Goal: Transaction & Acquisition: Download file/media

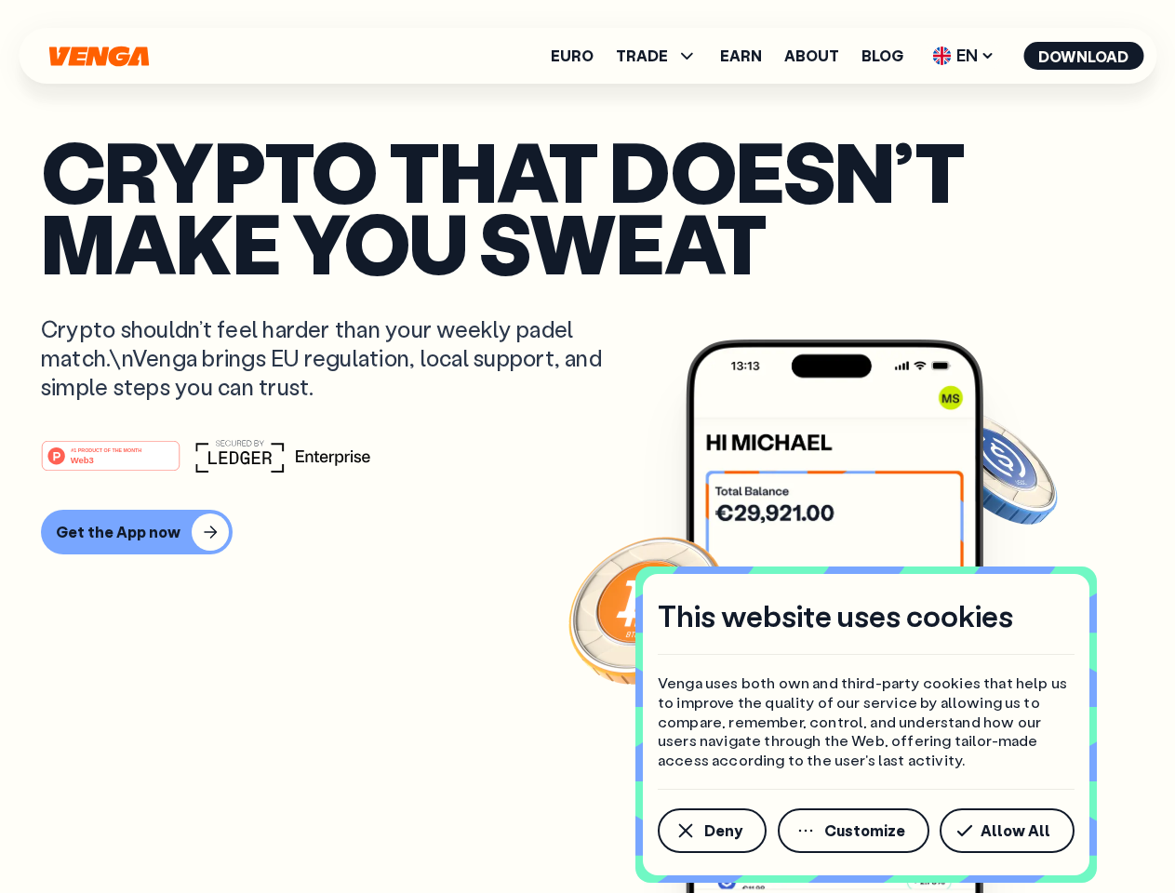
click at [587, 447] on div "#1 PRODUCT OF THE MONTH Web3" at bounding box center [587, 455] width 1093 height 33
click at [711, 831] on span "Deny" at bounding box center [723, 830] width 38 height 15
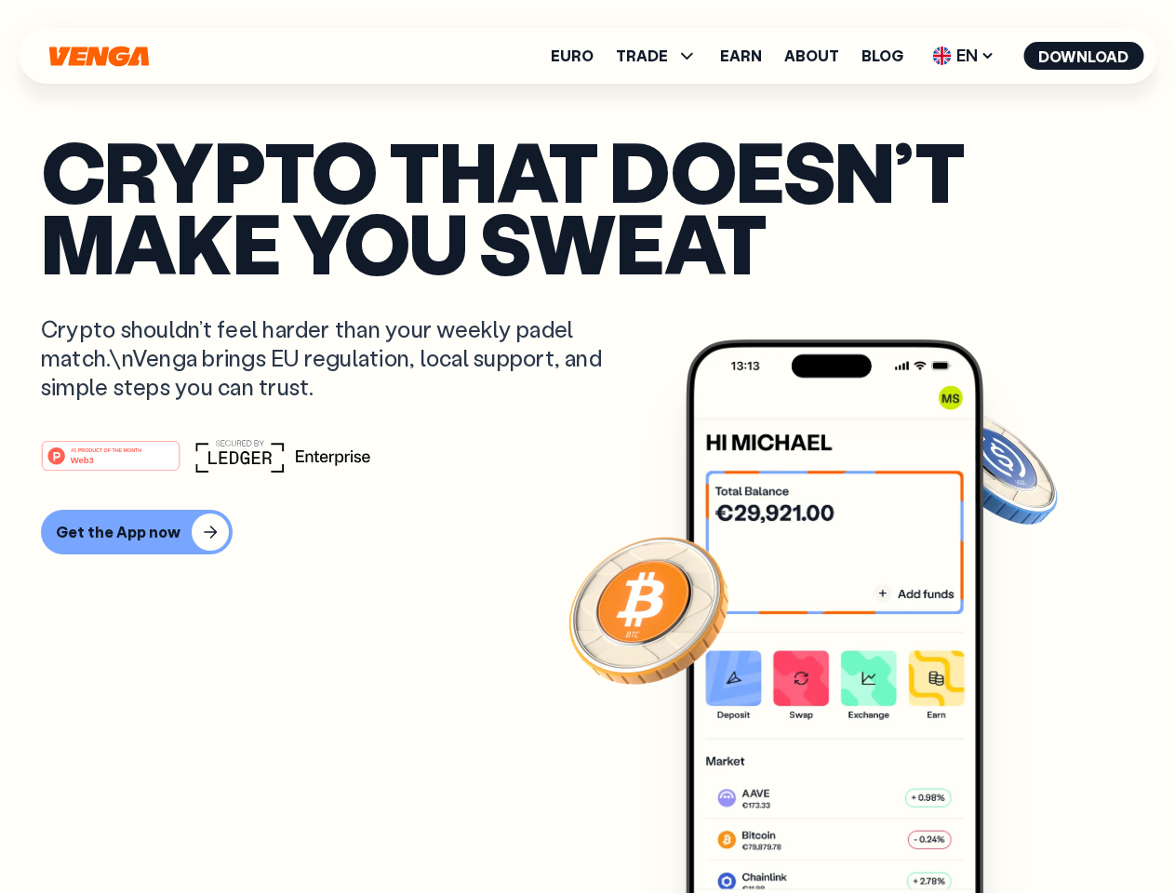
click at [855, 831] on img at bounding box center [835, 651] width 298 height 623
click at [1010, 831] on article "Crypto that doesn’t make you sweat Crypto shouldn’t feel harder than your weekl…" at bounding box center [587, 484] width 1093 height 698
click at [662, 56] on span "TRADE" at bounding box center [642, 55] width 52 height 15
click at [964, 56] on span "EN" at bounding box center [963, 56] width 75 height 30
click at [1084, 56] on button "Download" at bounding box center [1083, 56] width 120 height 28
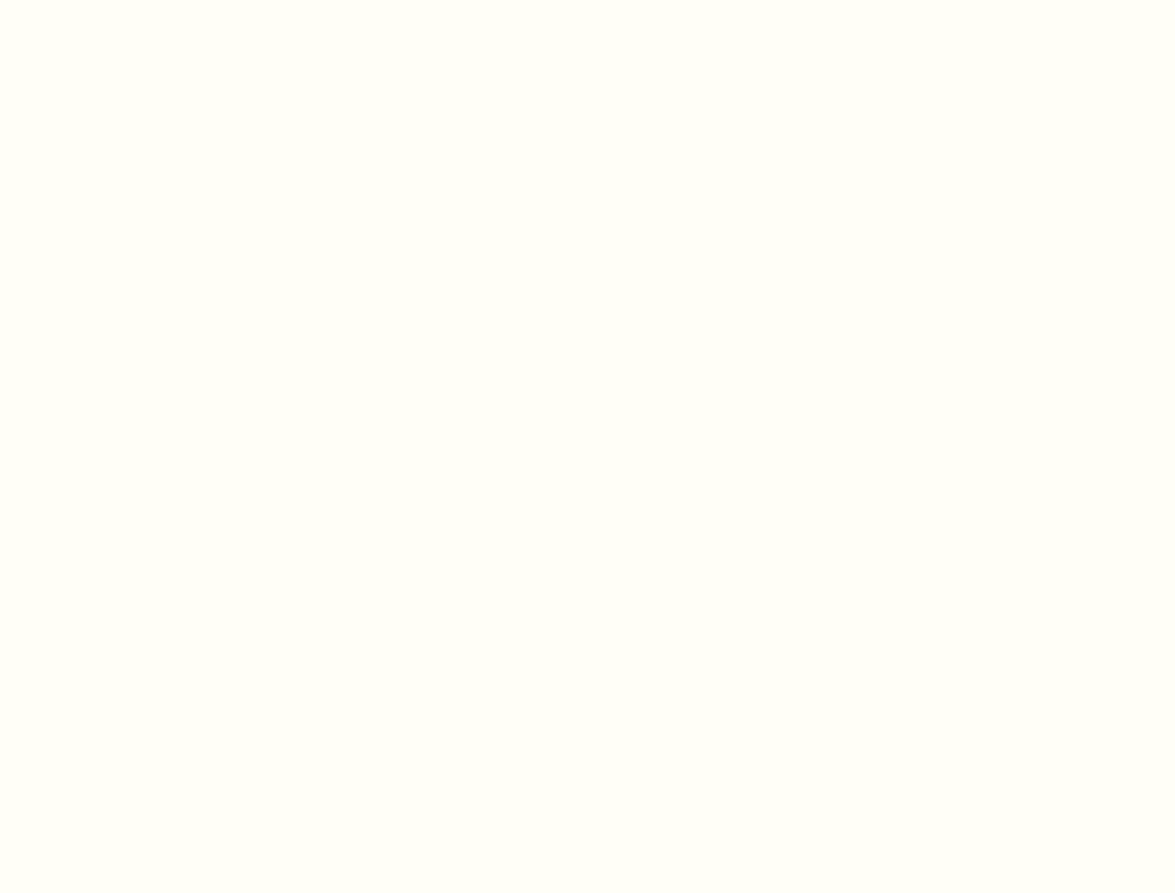
click at [587, 0] on html "This website uses cookies Venga uses both own and third-party cookies that help…" at bounding box center [587, 0] width 1175 height 0
click at [134, 0] on html "This website uses cookies Venga uses both own and third-party cookies that help…" at bounding box center [587, 0] width 1175 height 0
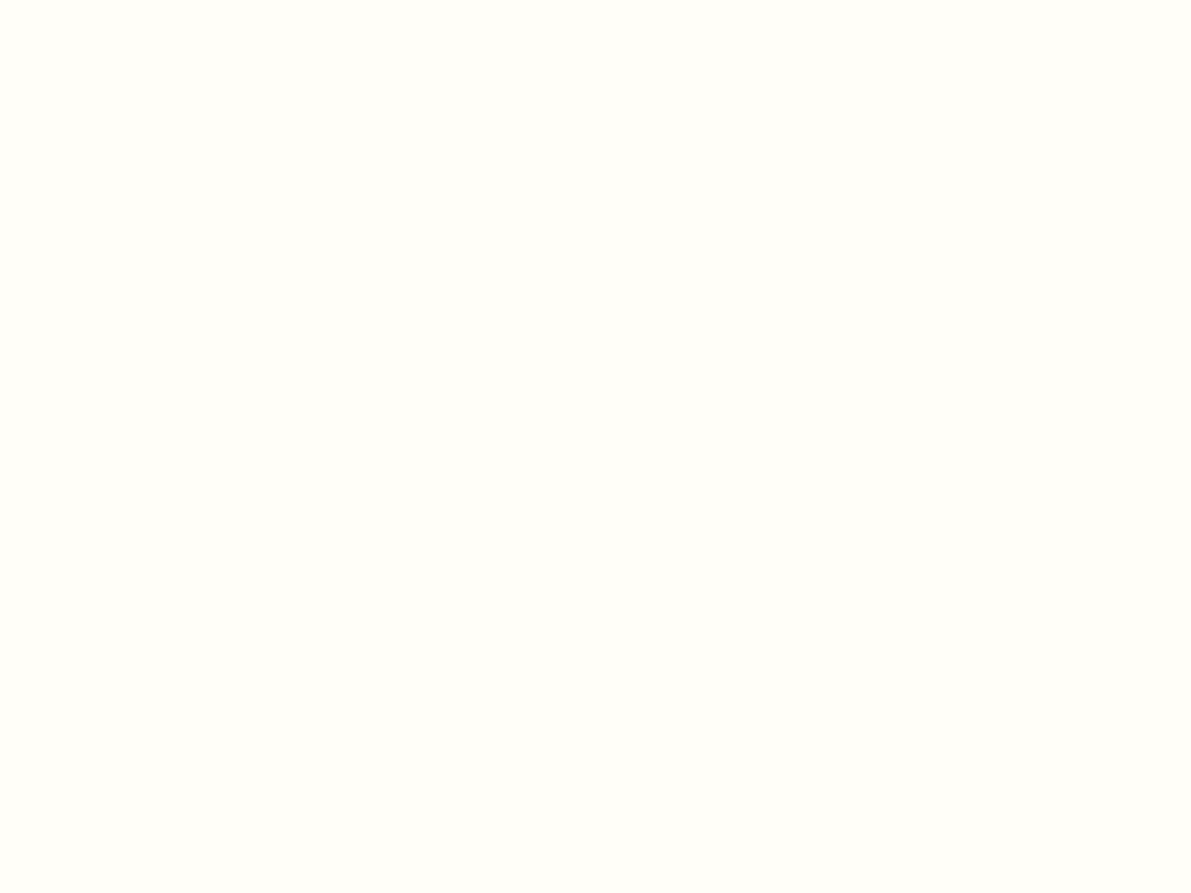
click at [114, 0] on html "This website uses cookies Venga uses both own and third-party cookies that help…" at bounding box center [595, 0] width 1191 height 0
